Goal: Find specific page/section: Find specific page/section

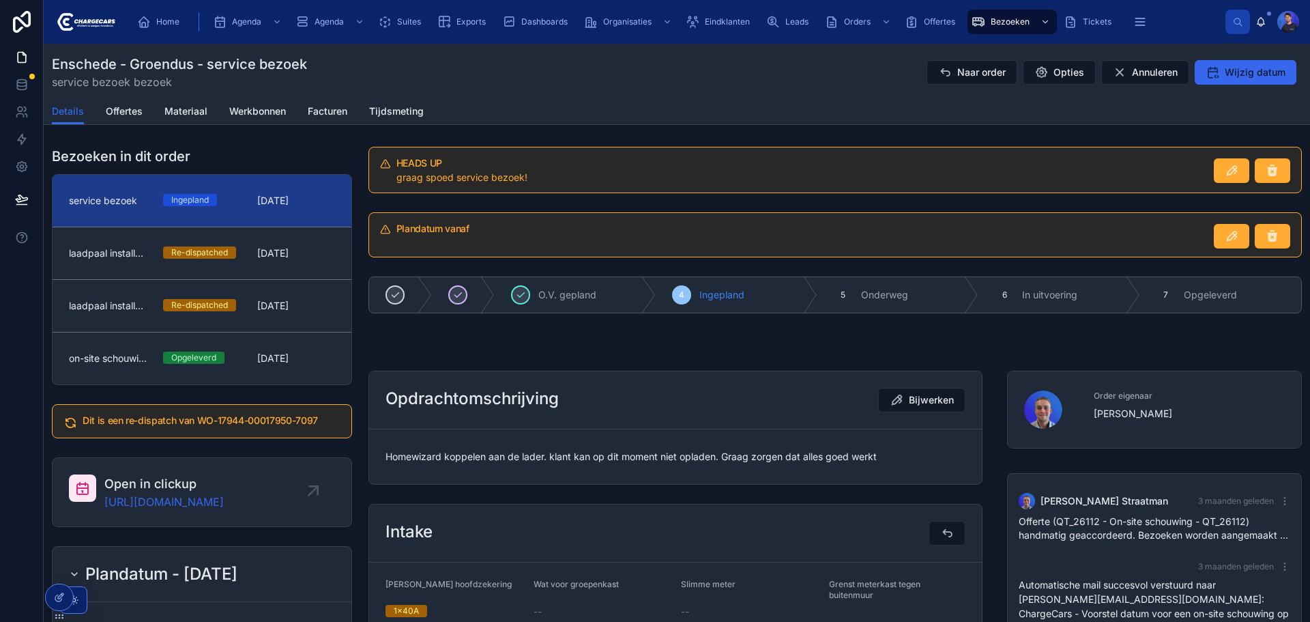
scroll to position [688, 0]
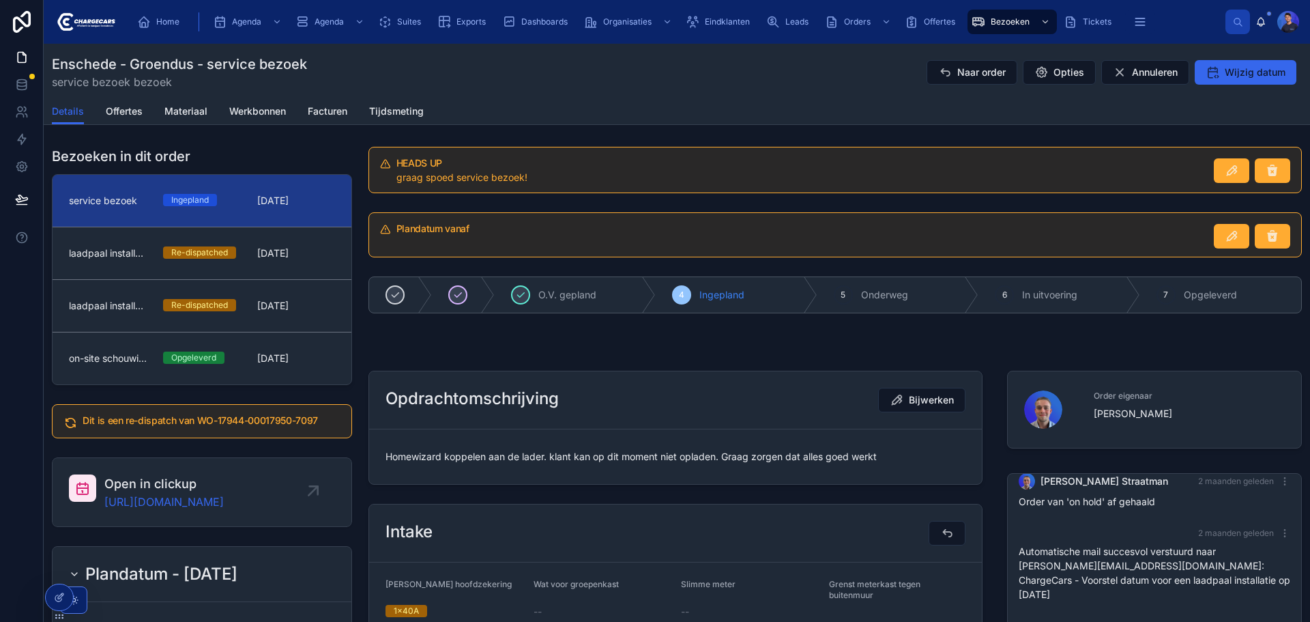
click at [829, 76] on div "Enschede - Groendus - service bezoek service bezoek bezoek Naar order Opties An…" at bounding box center [677, 72] width 1250 height 35
click at [362, 216] on div "Plandatum vanaf" at bounding box center [835, 235] width 950 height 56
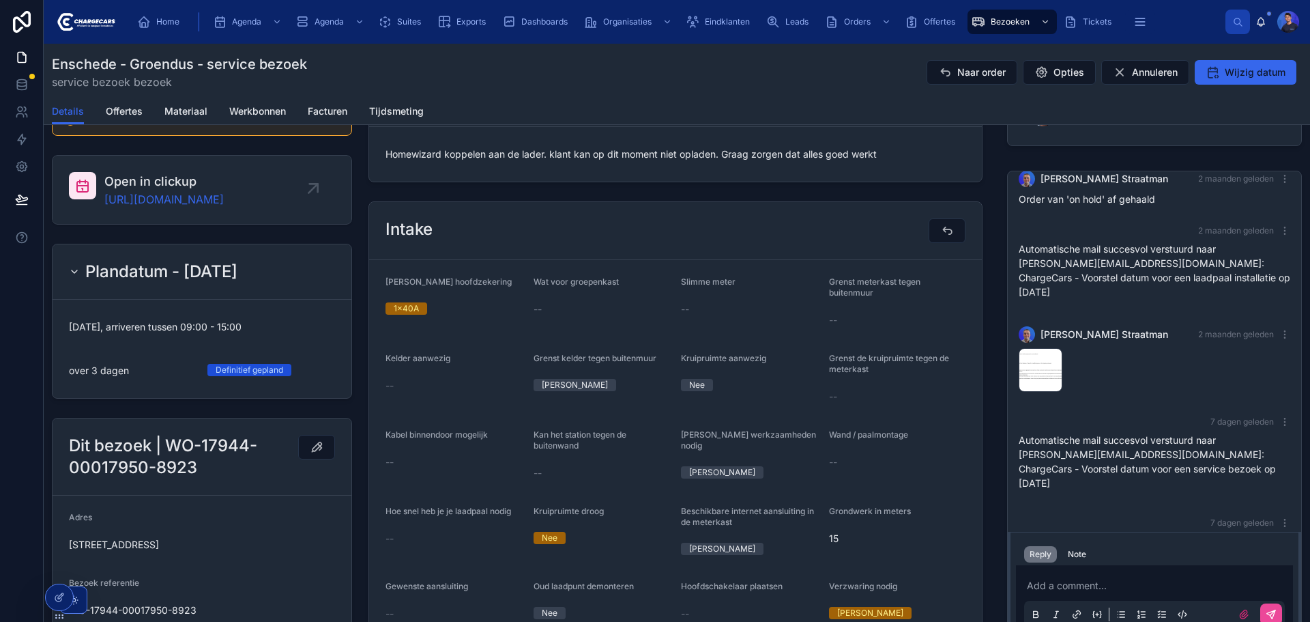
scroll to position [546, 0]
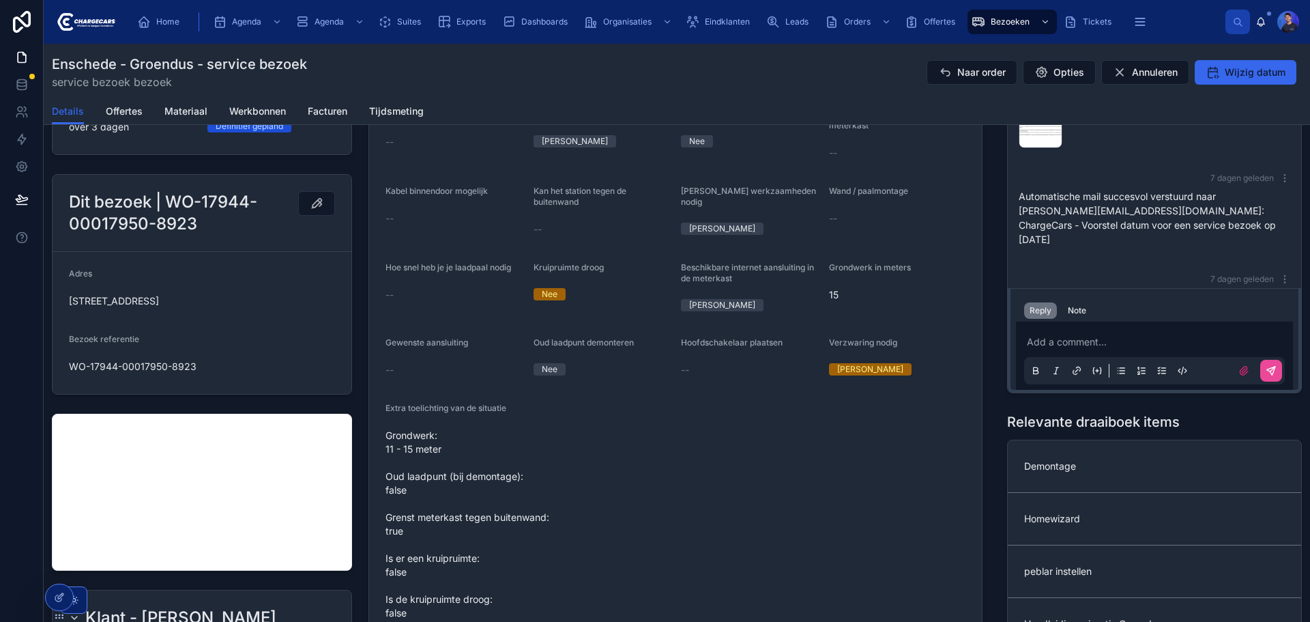
drag, startPoint x: 669, startPoint y: 122, endPoint x: 673, endPoint y: 196, distance: 73.8
click at [669, 122] on div "Details Offertes Materiaal Werkbonnen Facturen Tijdsmeting" at bounding box center [677, 111] width 1250 height 26
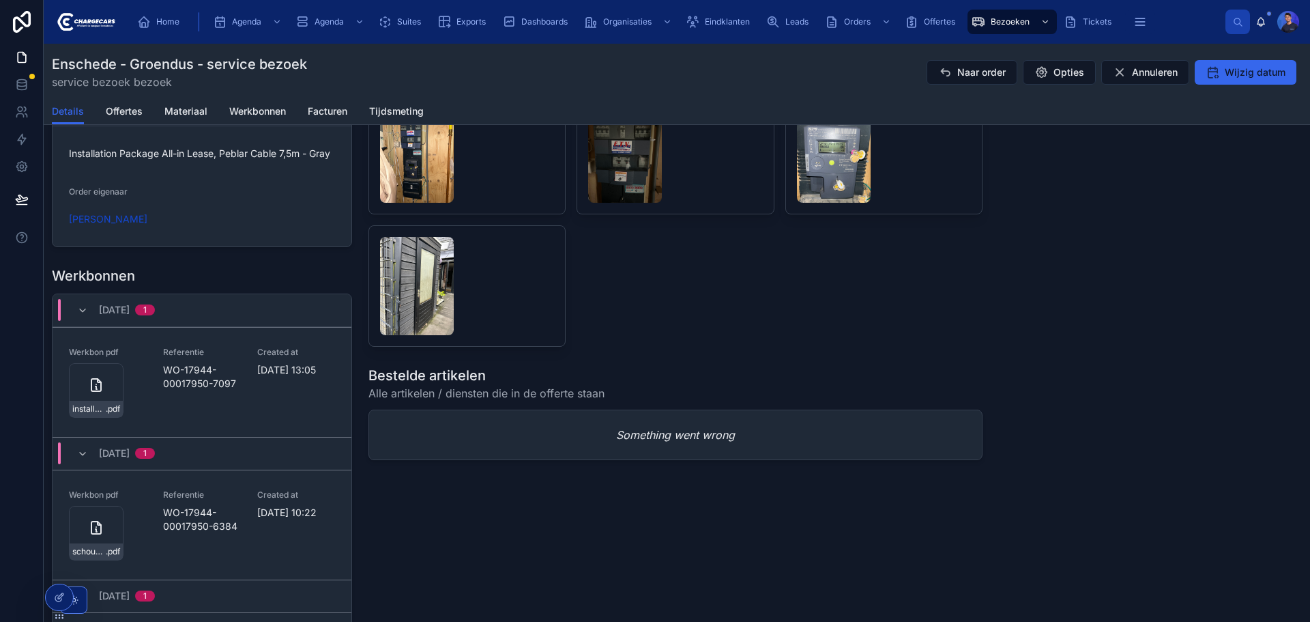
scroll to position [1569, 0]
click at [49, 594] on div at bounding box center [59, 597] width 27 height 26
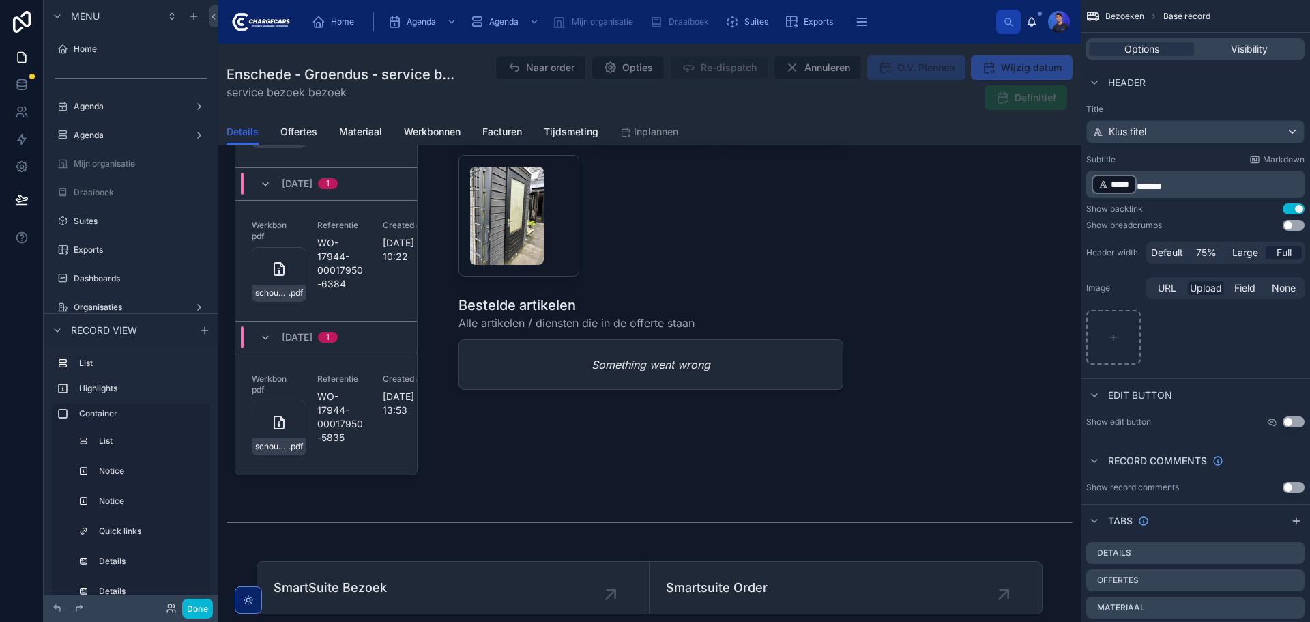
scroll to position [2517, 0]
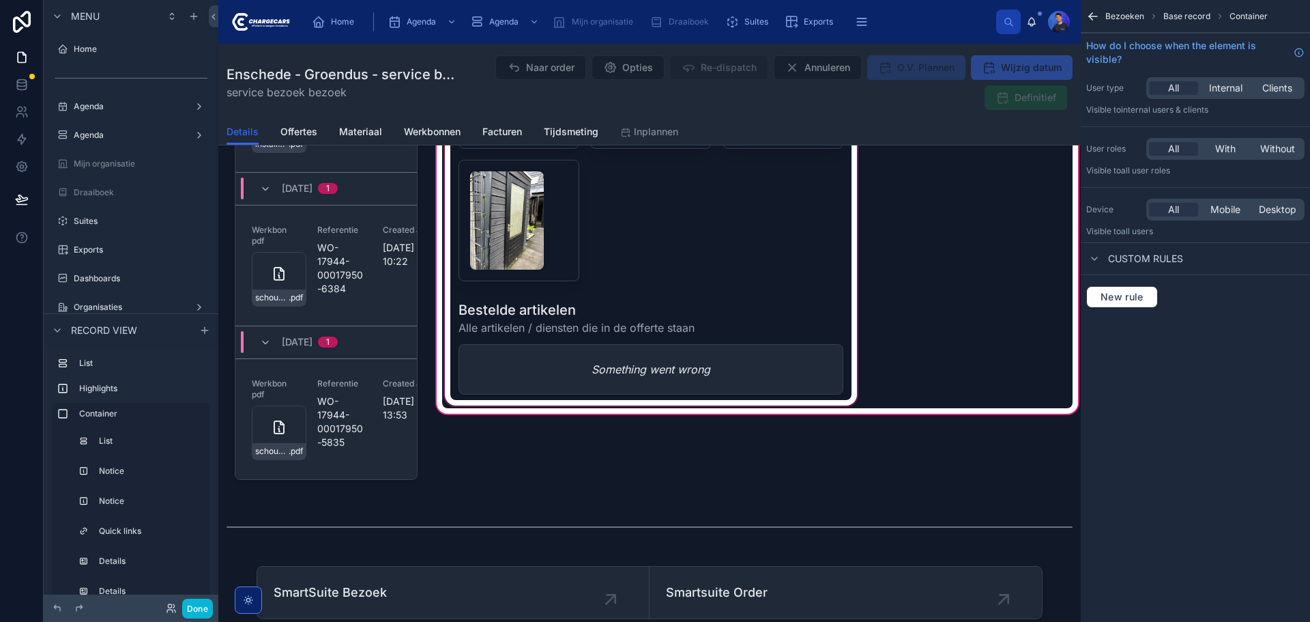
scroll to position [1163, 0]
drag, startPoint x: 757, startPoint y: 364, endPoint x: 671, endPoint y: 375, distance: 87.3
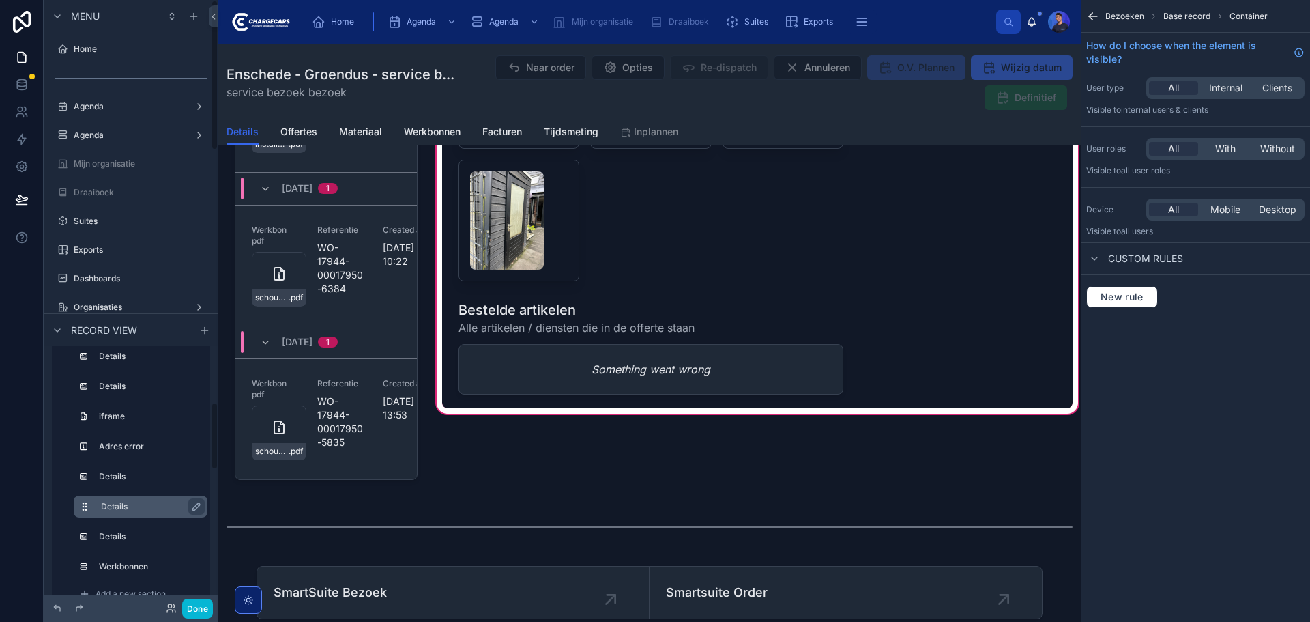
scroll to position [273, 0]
click at [137, 493] on label "Werkbonnen" at bounding box center [149, 498] width 96 height 11
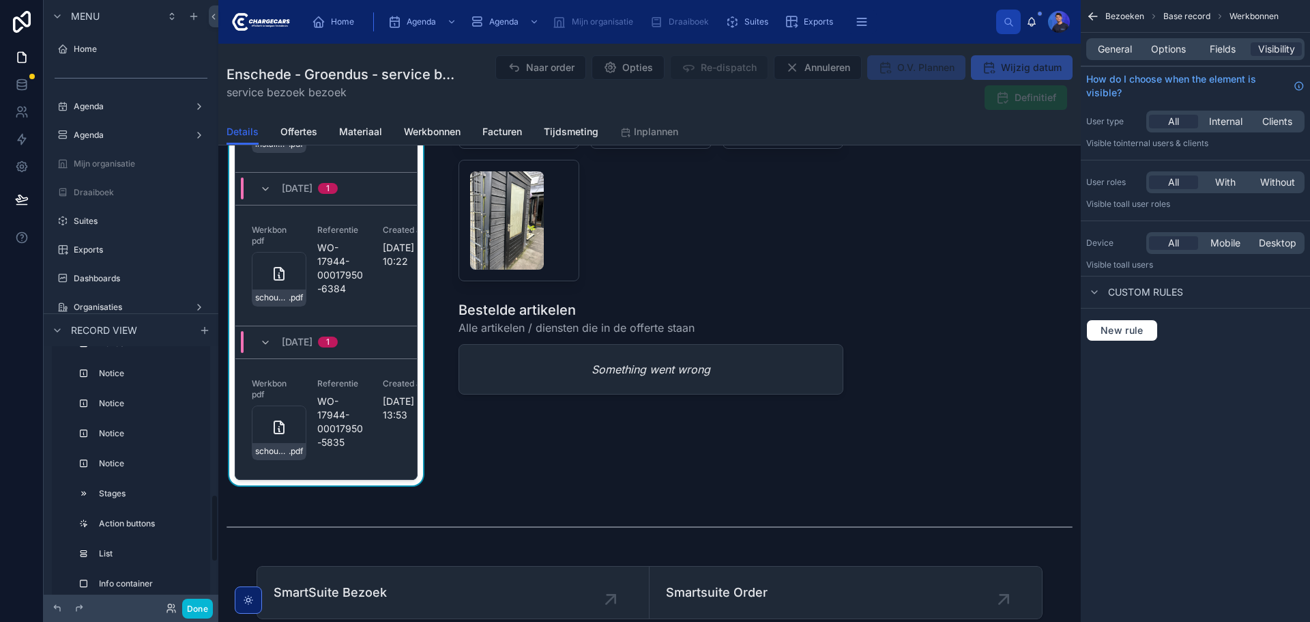
scroll to position [546, 0]
click at [130, 510] on div "Action buttons" at bounding box center [151, 518] width 101 height 16
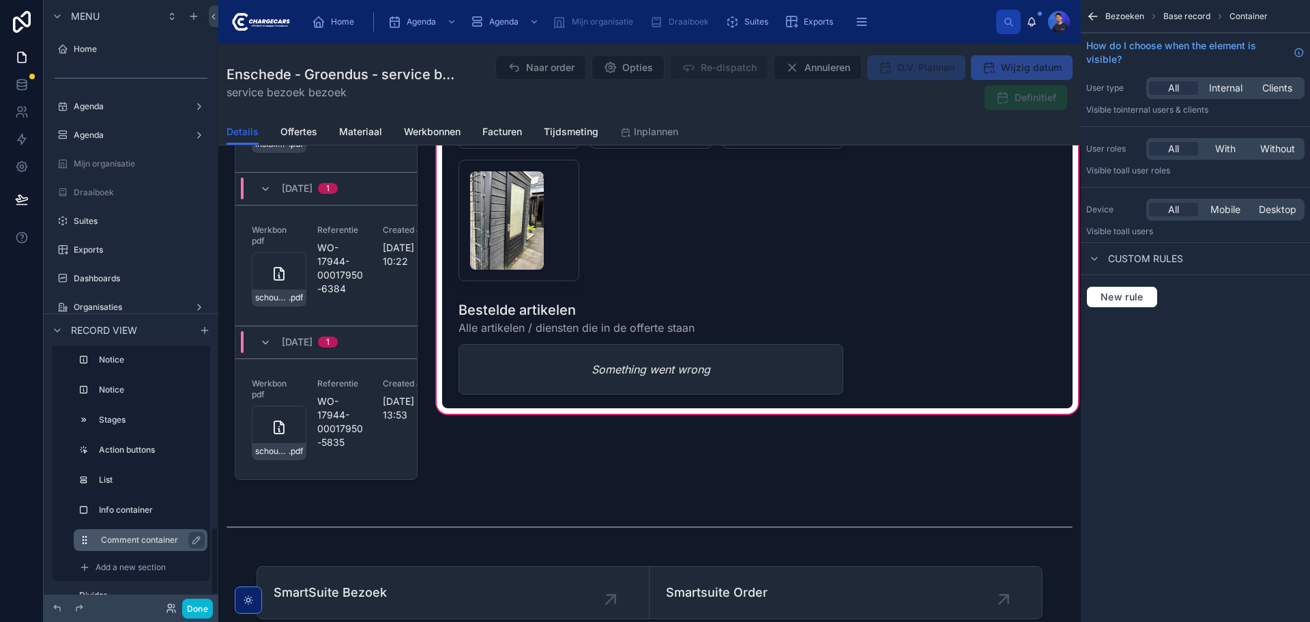
scroll to position [665, 0]
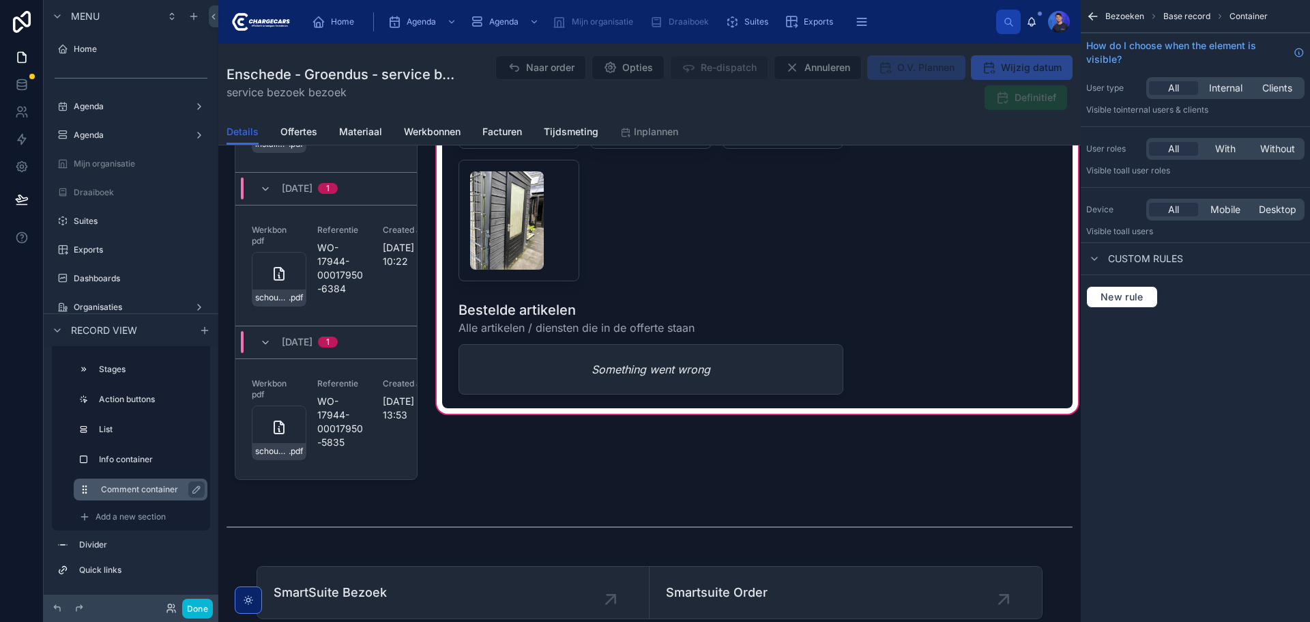
click at [135, 488] on label "Comment container" at bounding box center [149, 489] width 96 height 11
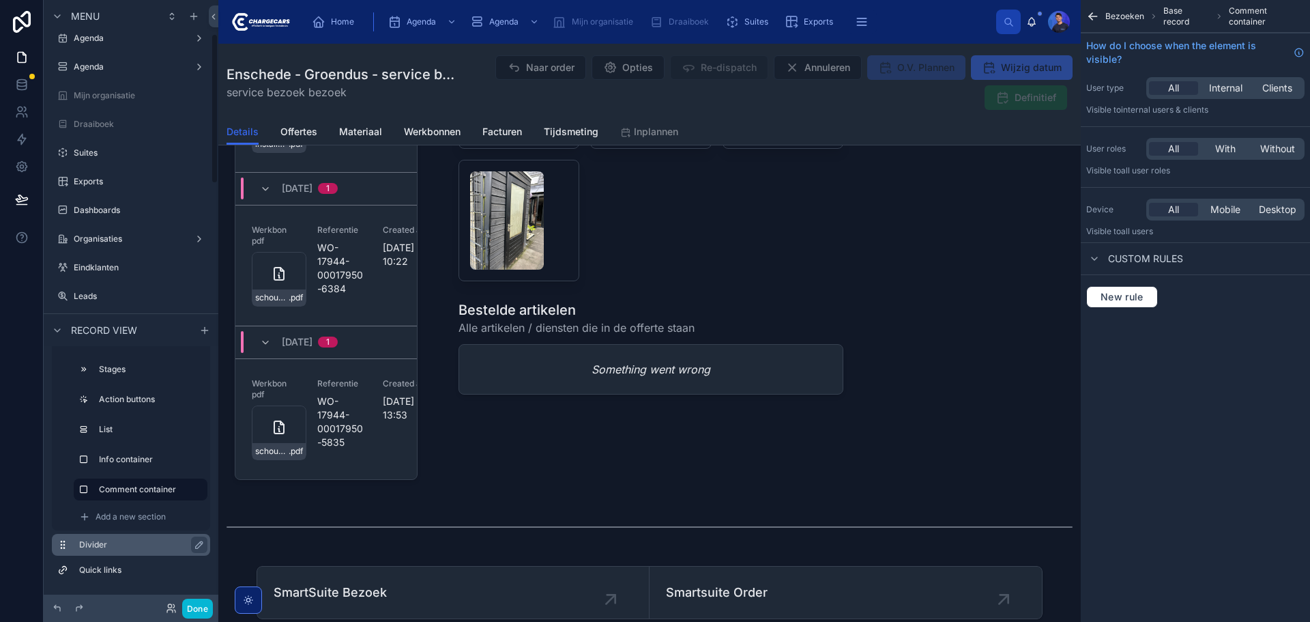
scroll to position [136, 0]
